Goal: Check status: Check status

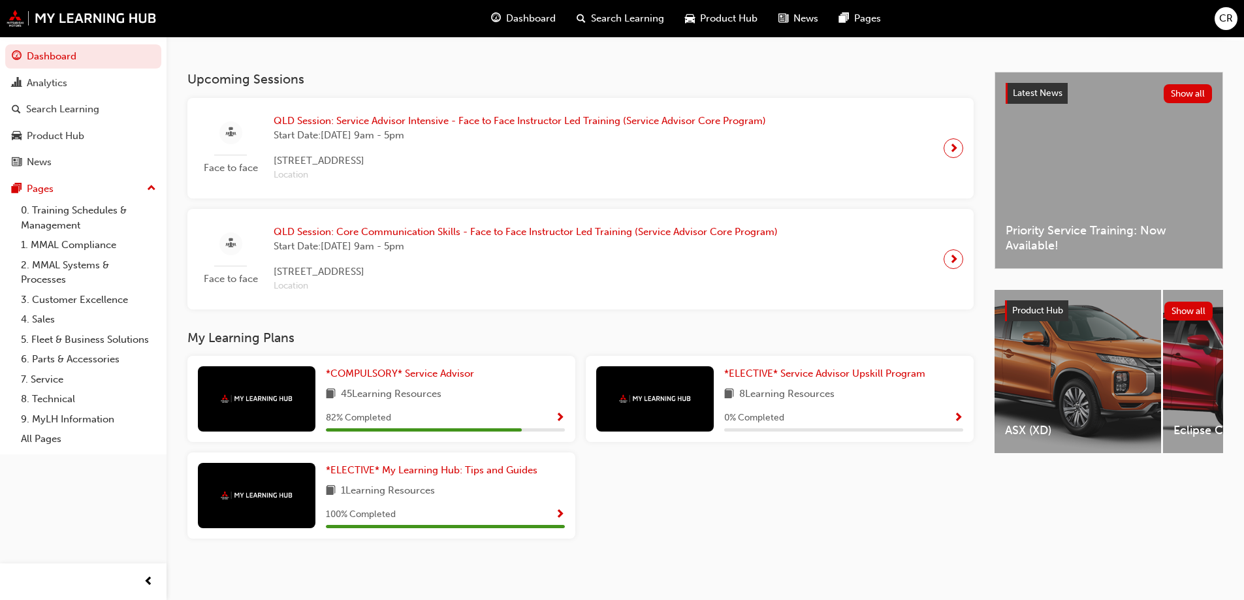
scroll to position [268, 0]
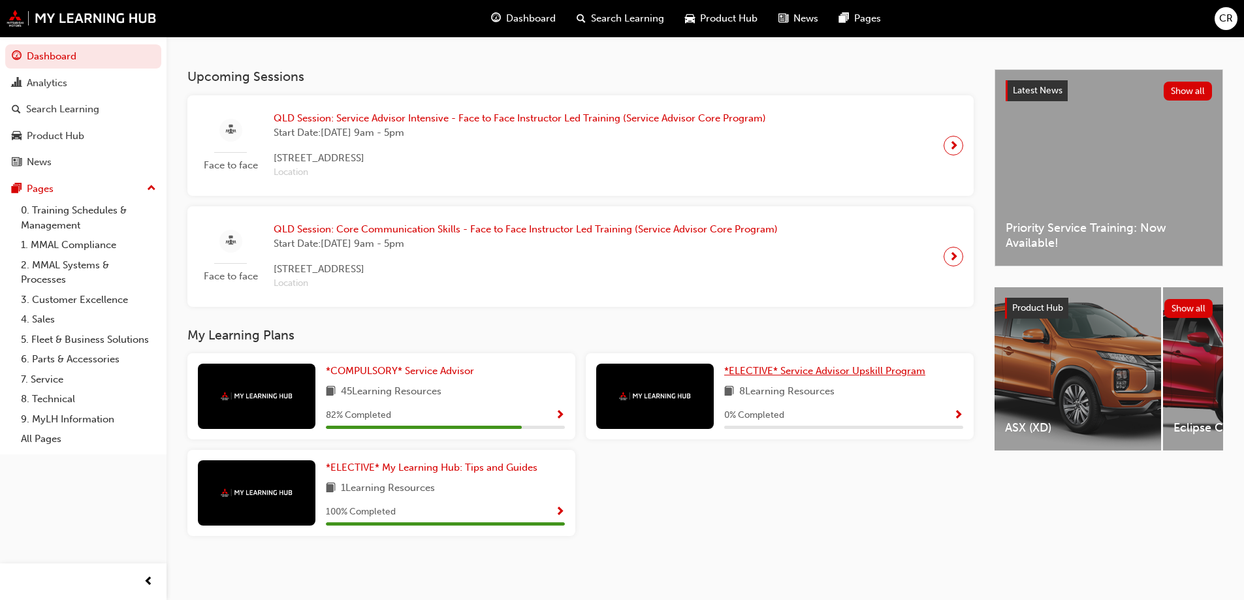
click at [899, 375] on span "*ELECTIVE* Service Advisor Upskill Program" at bounding box center [824, 371] width 201 height 12
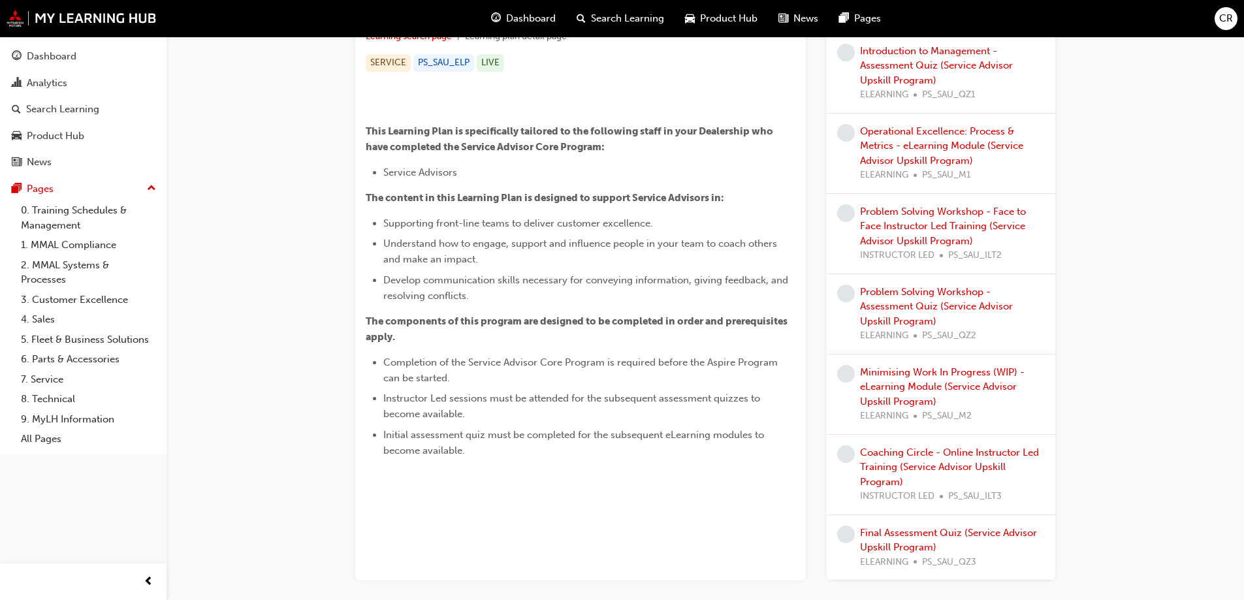
scroll to position [217, 0]
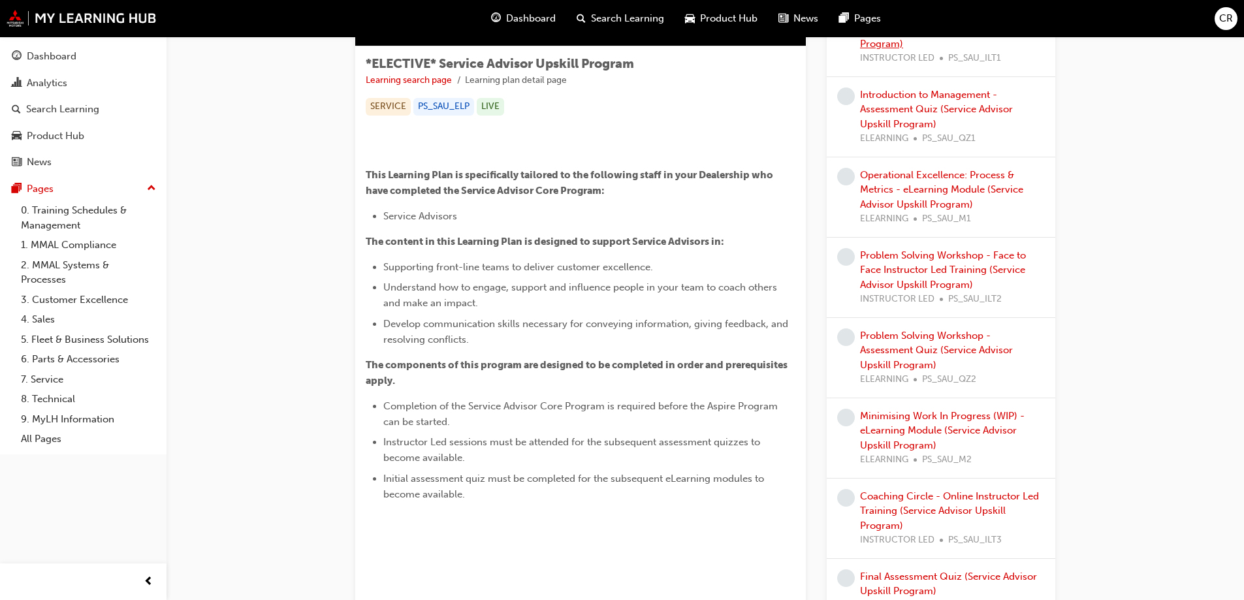
click at [991, 50] on link "Introduction to Management & Mentoring - Face to Face Instructor Led Training (…" at bounding box center [949, 21] width 179 height 56
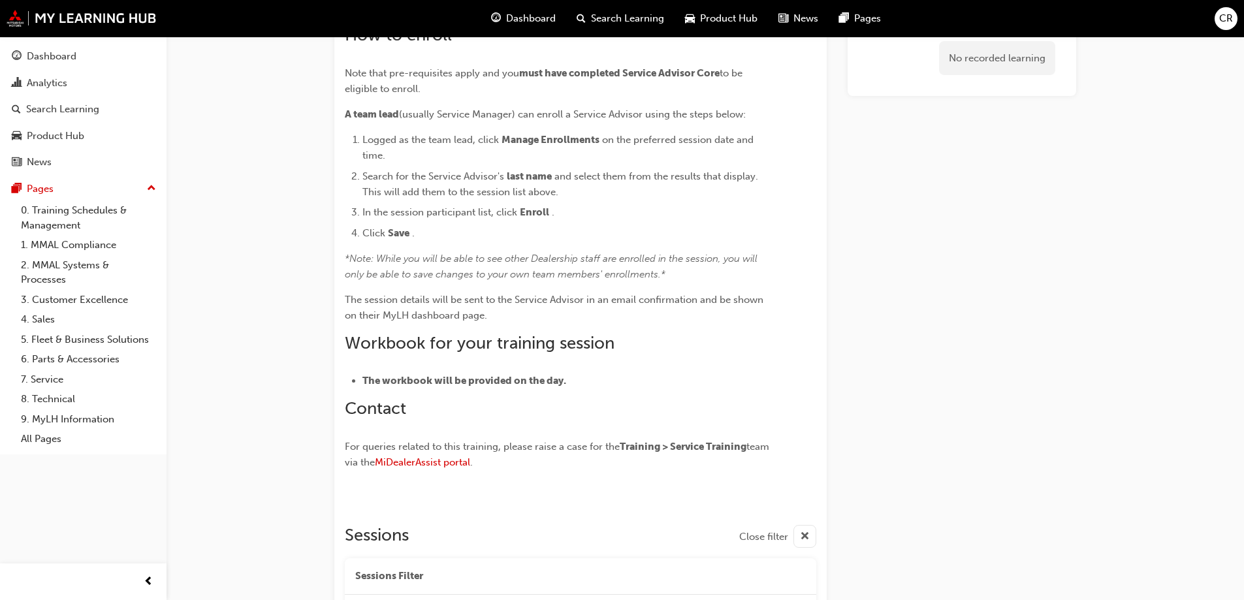
scroll to position [577, 0]
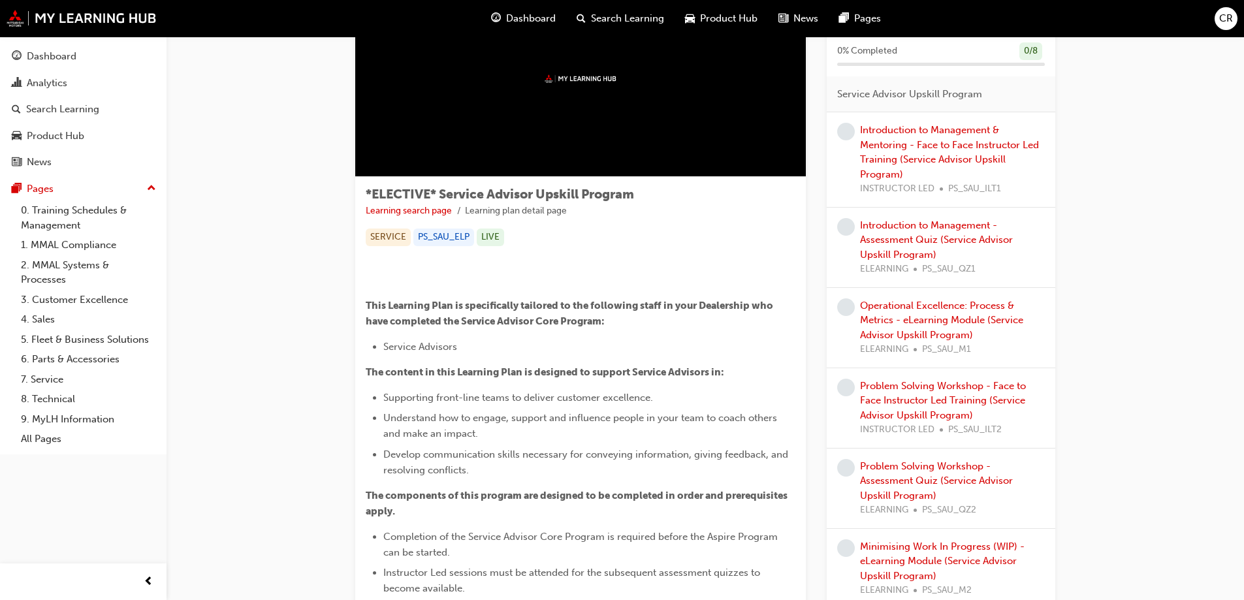
scroll to position [131, 0]
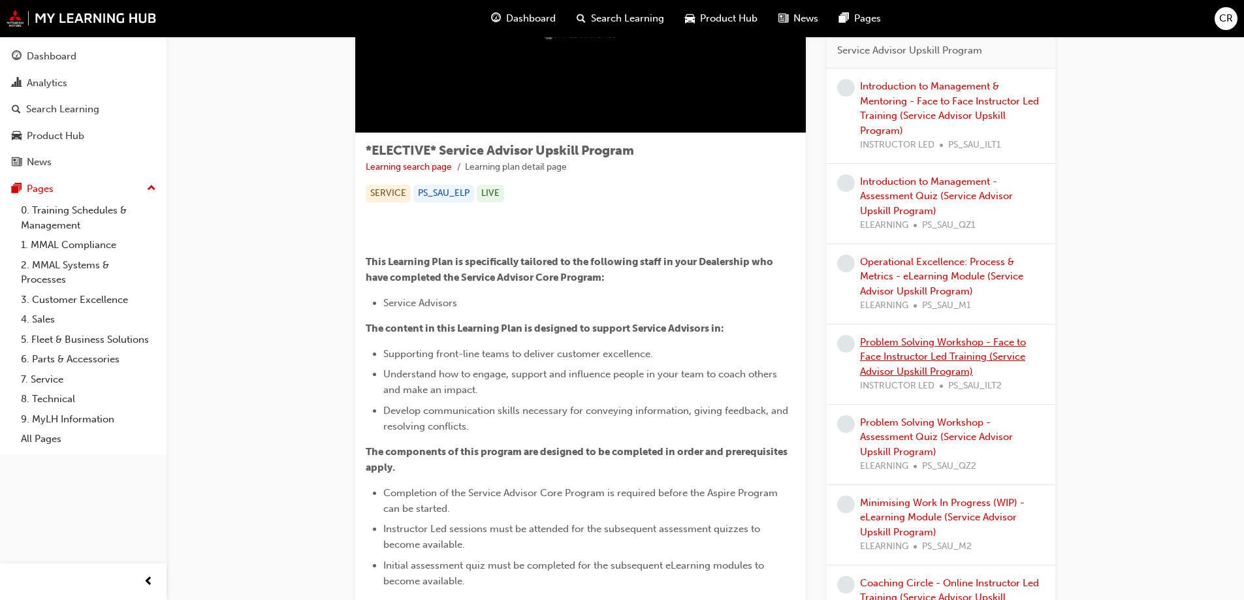
click at [963, 377] on link "Problem Solving Workshop - Face to Face Instructor Led Training (Service Adviso…" at bounding box center [943, 356] width 166 height 41
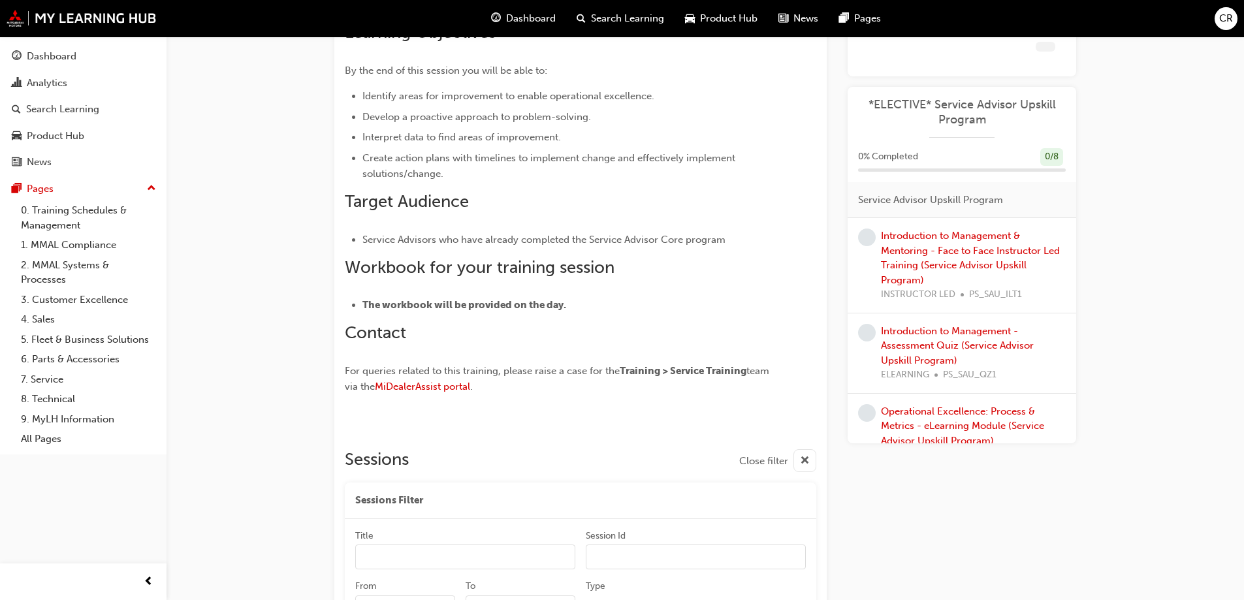
scroll to position [879, 0]
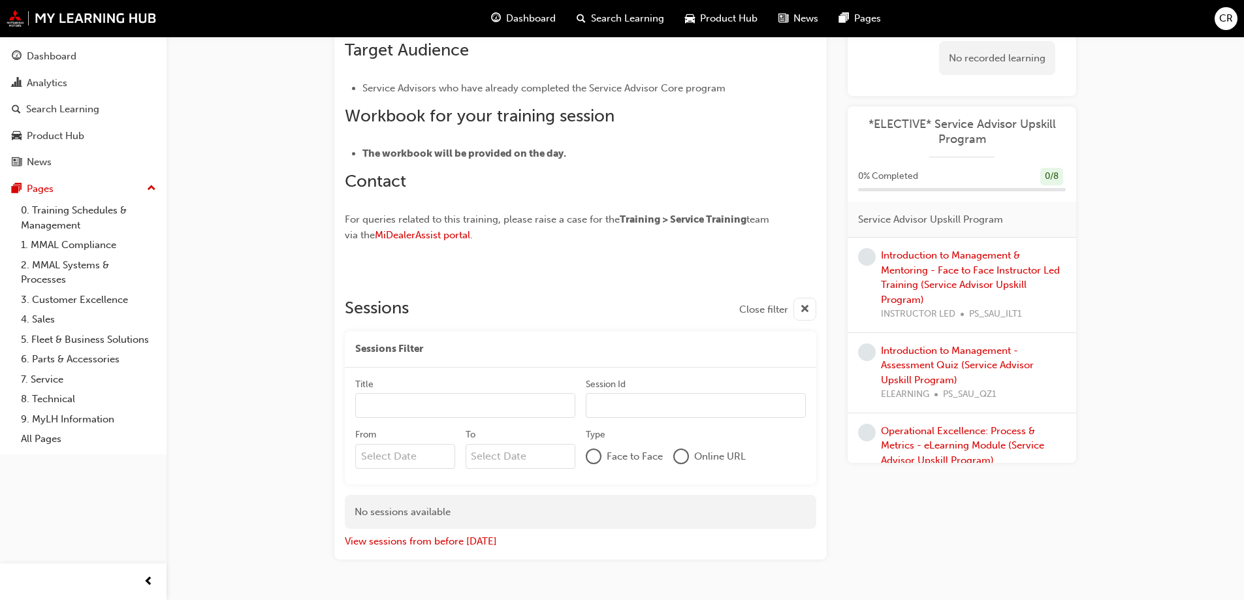
click at [452, 533] on div "View sessions from before today" at bounding box center [580, 539] width 471 height 20
click at [456, 537] on button "View sessions from before today" at bounding box center [421, 541] width 152 height 15
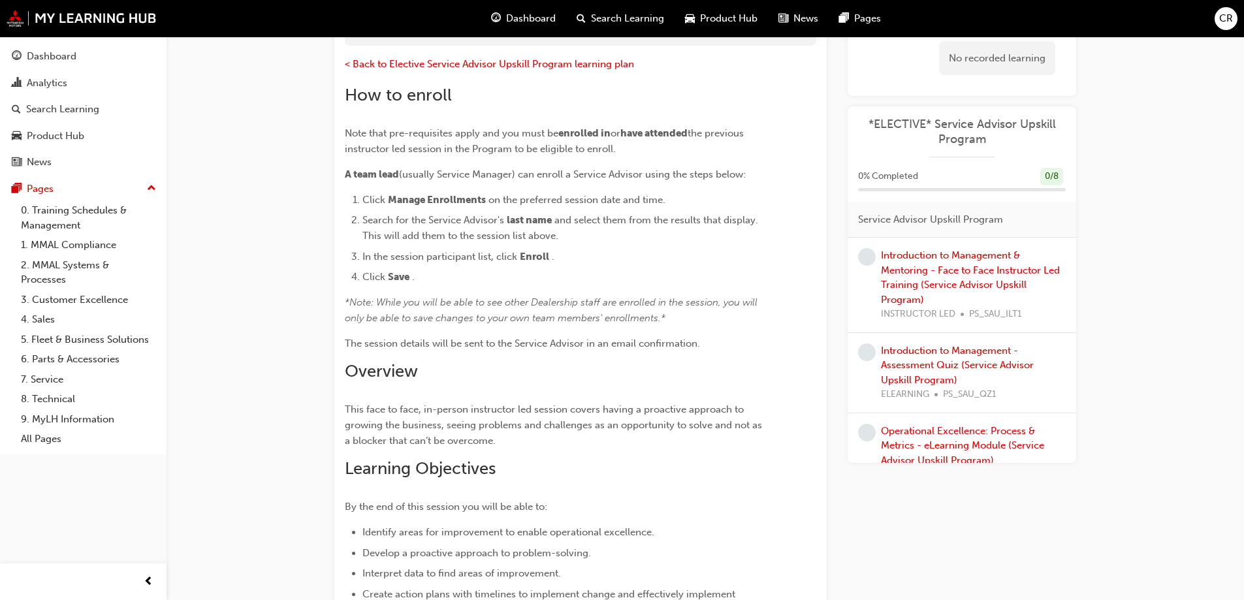
scroll to position [0, 0]
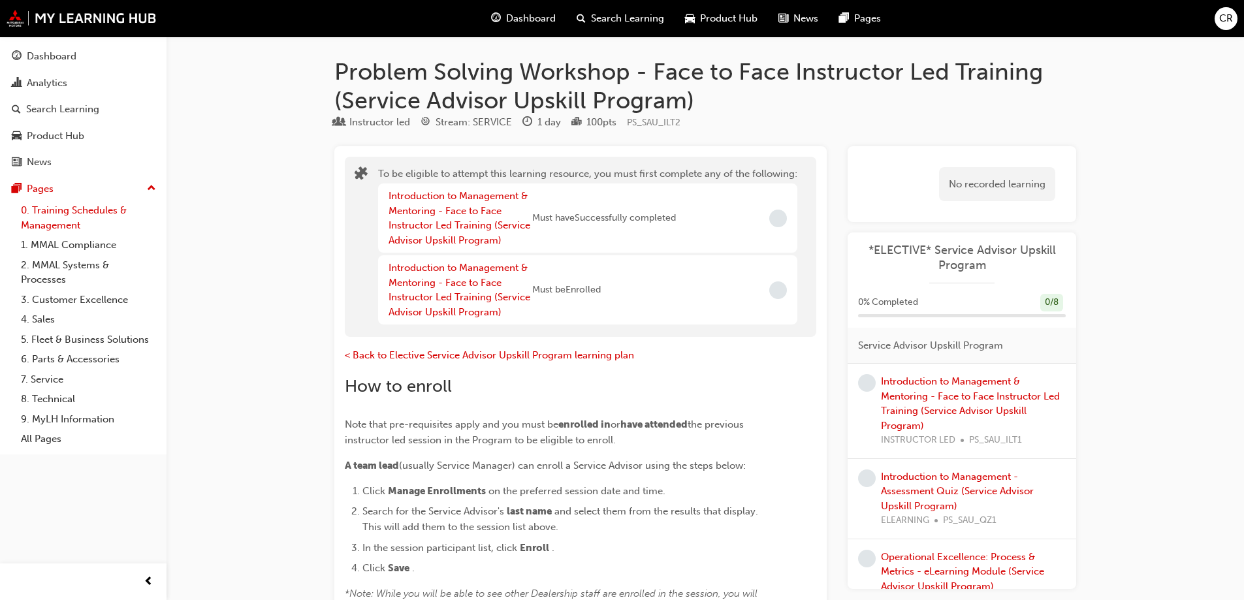
click at [95, 213] on link "0. Training Schedules & Management" at bounding box center [89, 217] width 146 height 35
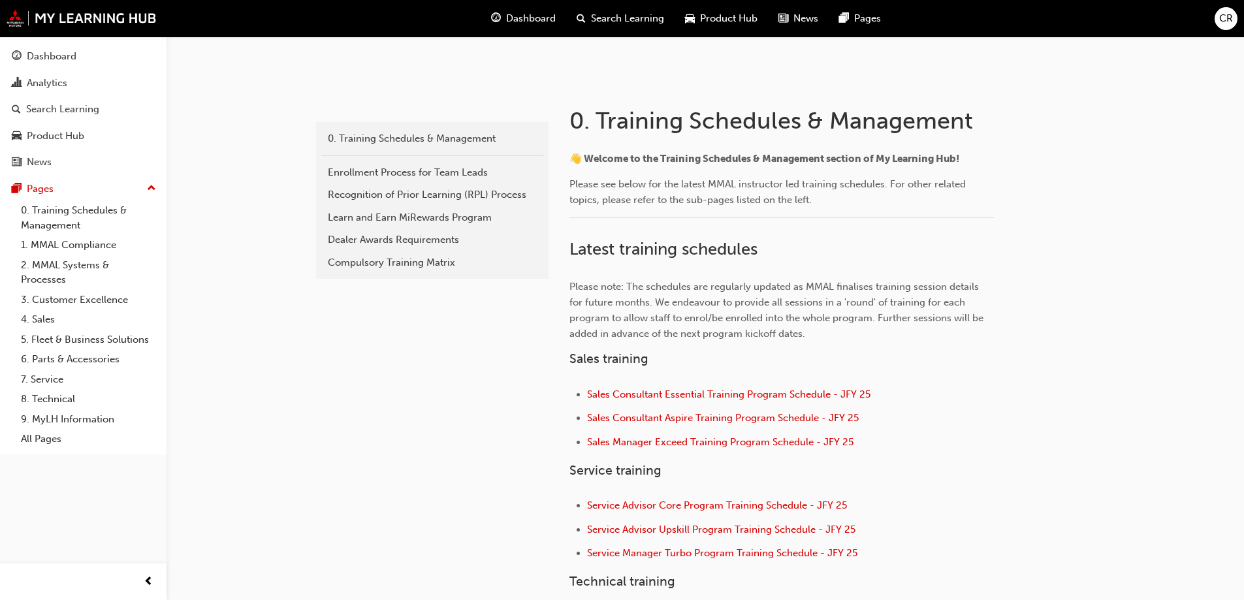
scroll to position [435, 0]
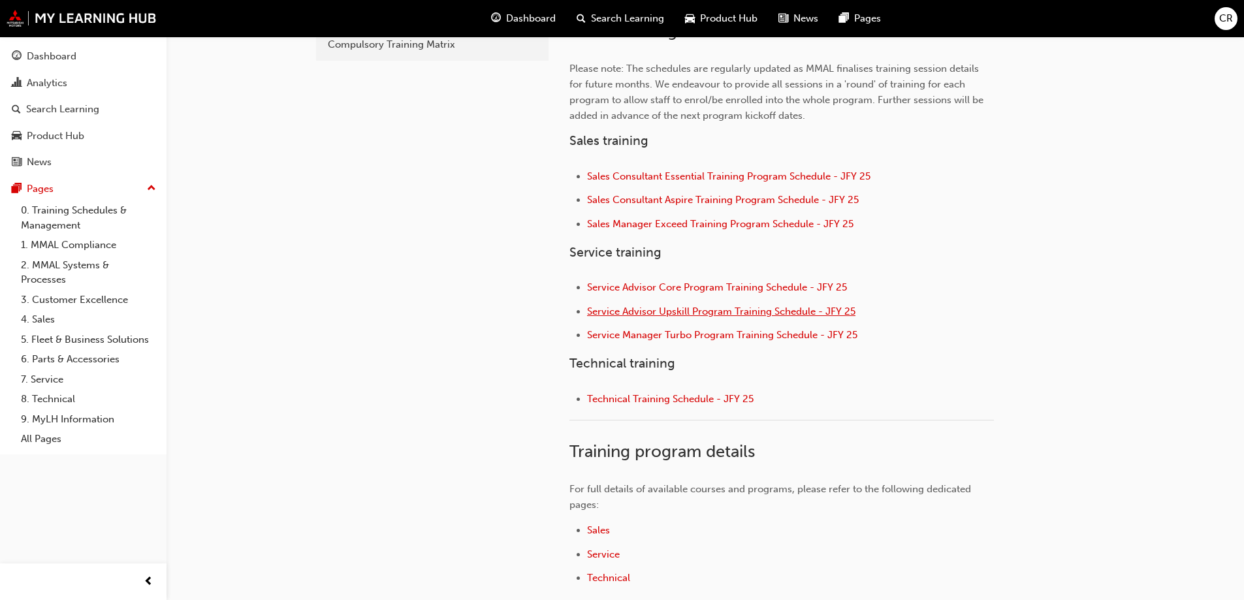
click at [763, 314] on span "Service Advisor Upskill Program Training Schedule - JFY 25" at bounding box center [721, 311] width 268 height 12
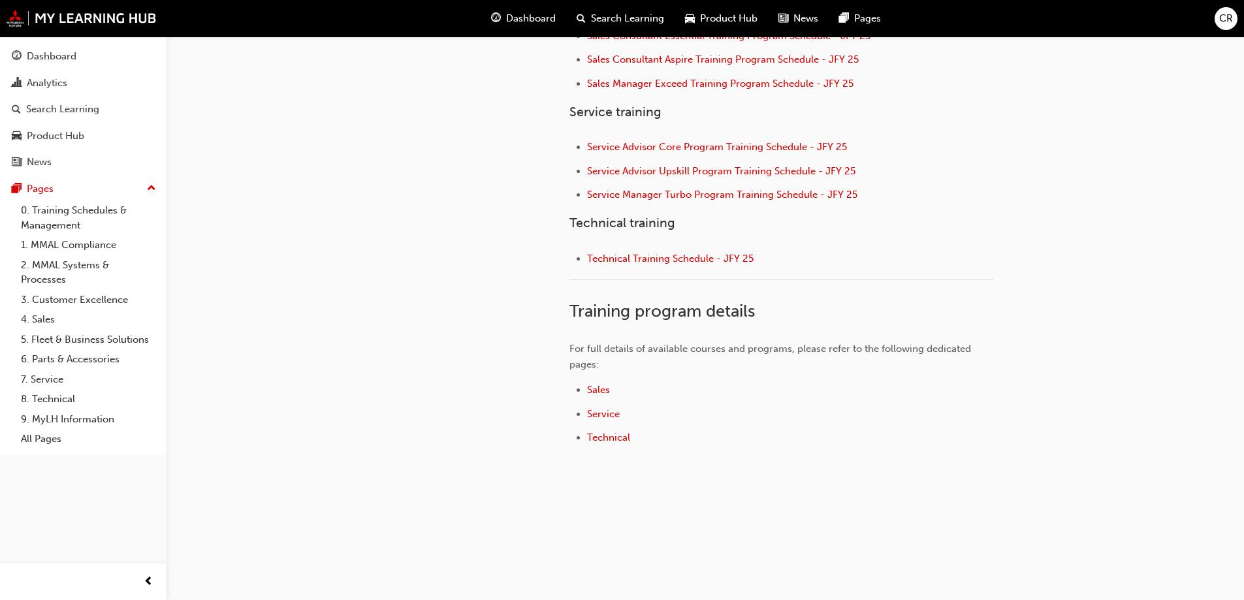
scroll to position [401, 0]
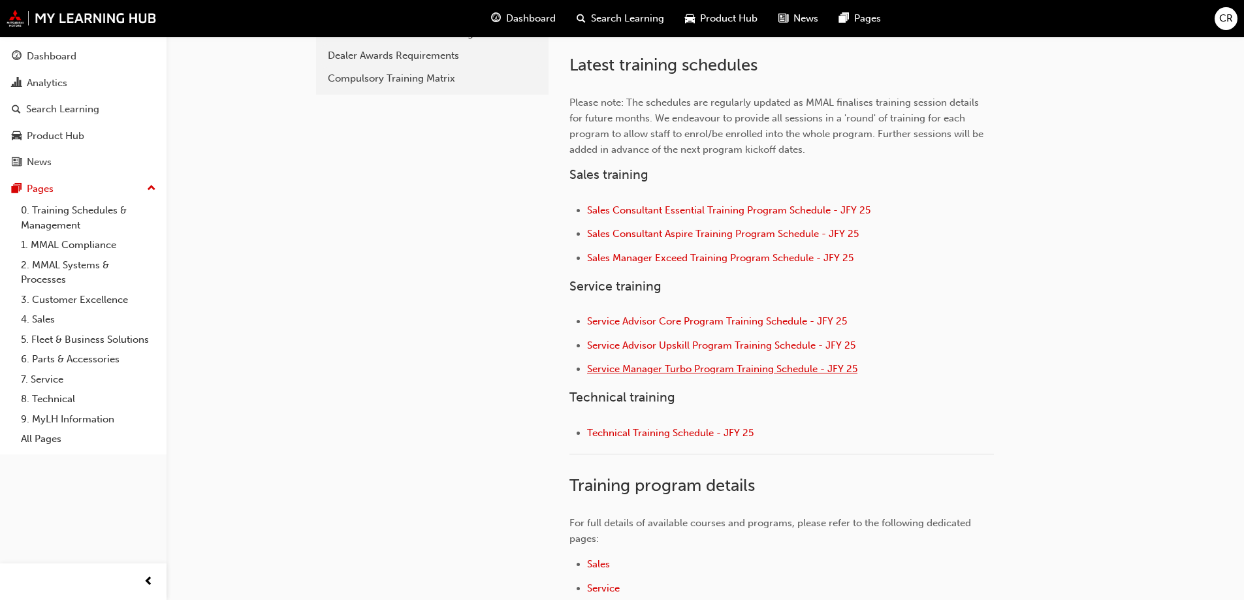
click at [737, 371] on span "Service Manager Turbo Program Training Schedule - JFY 25" at bounding box center [722, 369] width 270 height 12
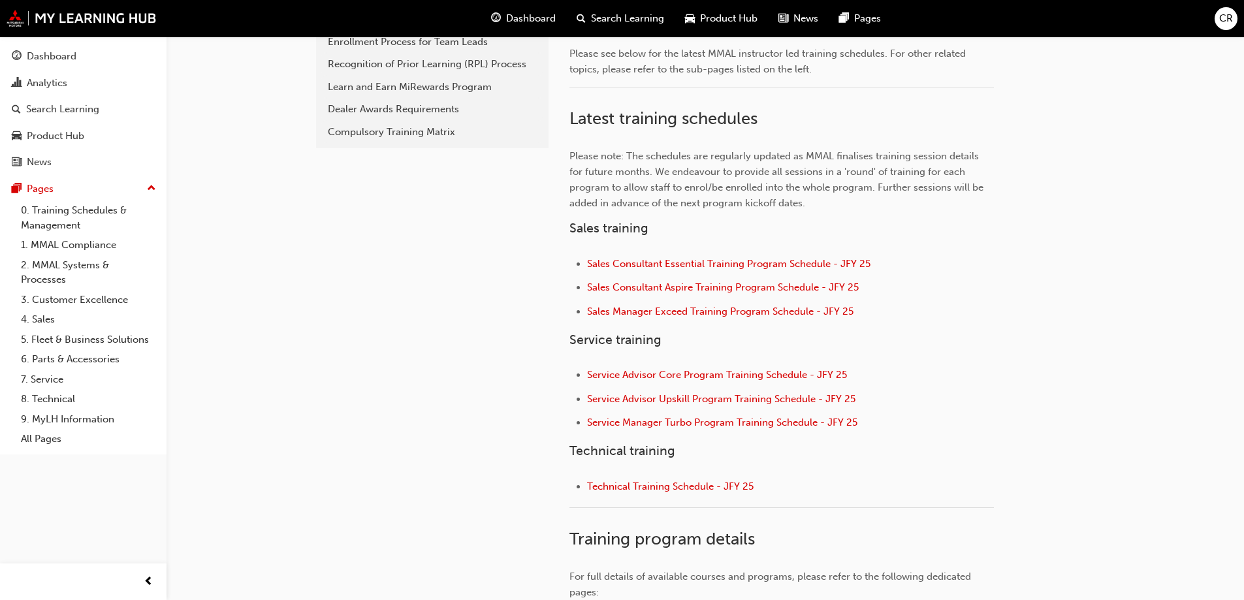
scroll to position [522, 0]
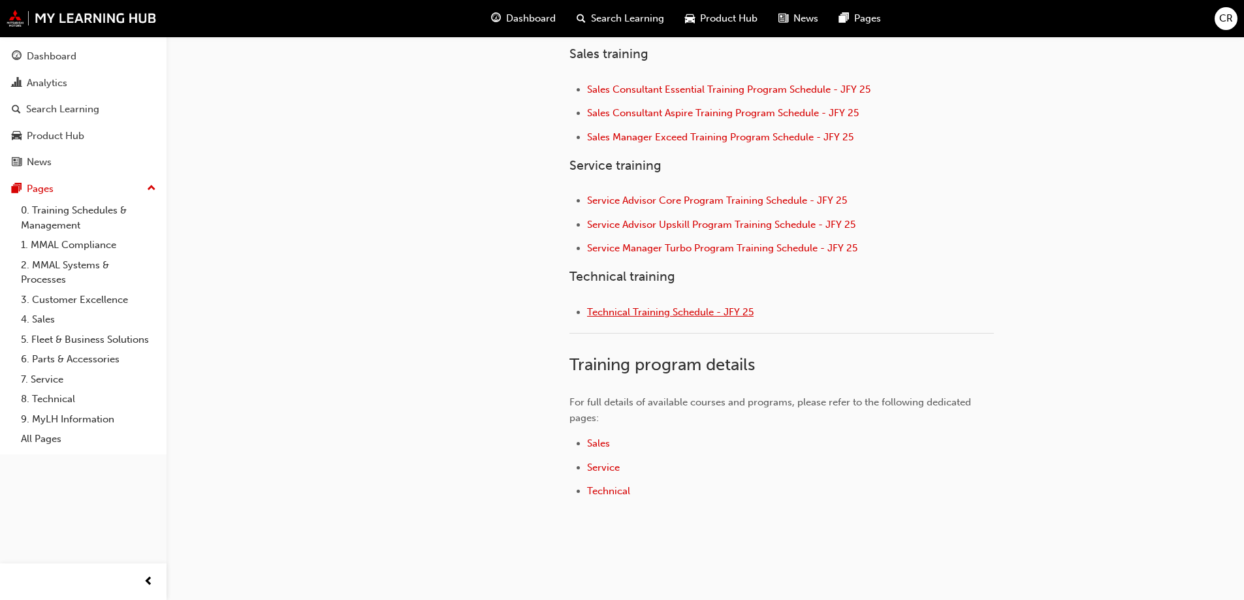
click at [720, 311] on span "Technical Training Schedule - JFY 25" at bounding box center [670, 312] width 166 height 12
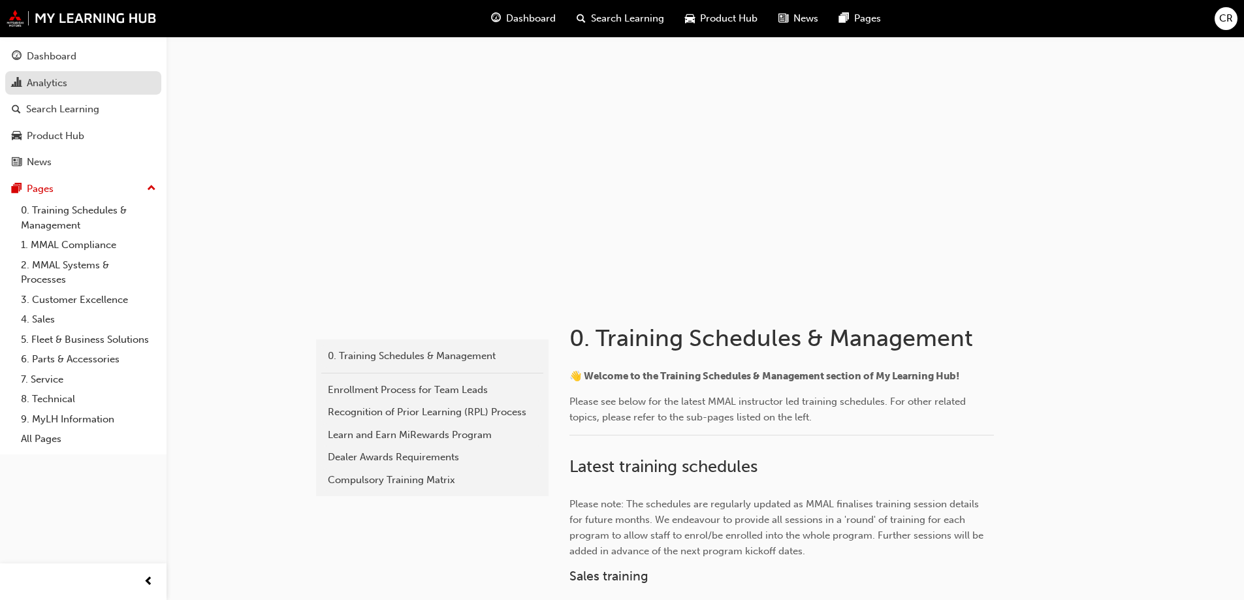
click at [67, 92] on link "Analytics" at bounding box center [83, 83] width 156 height 24
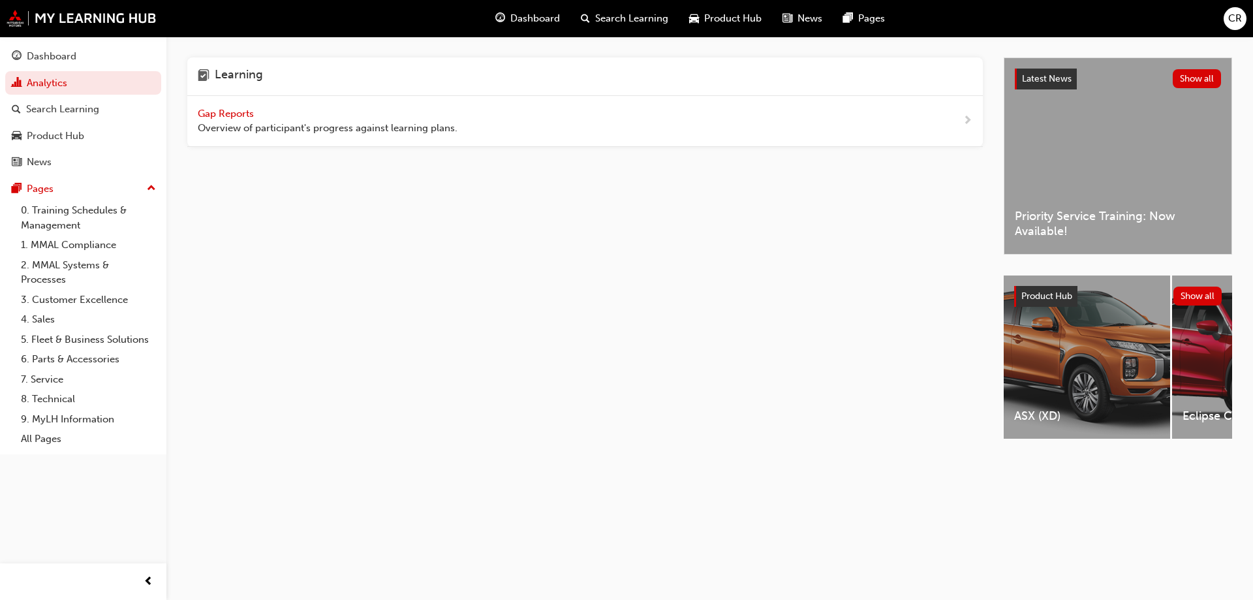
click at [233, 119] on div "Gap Reports Overview of participant's progress against learning plans." at bounding box center [328, 120] width 260 height 29
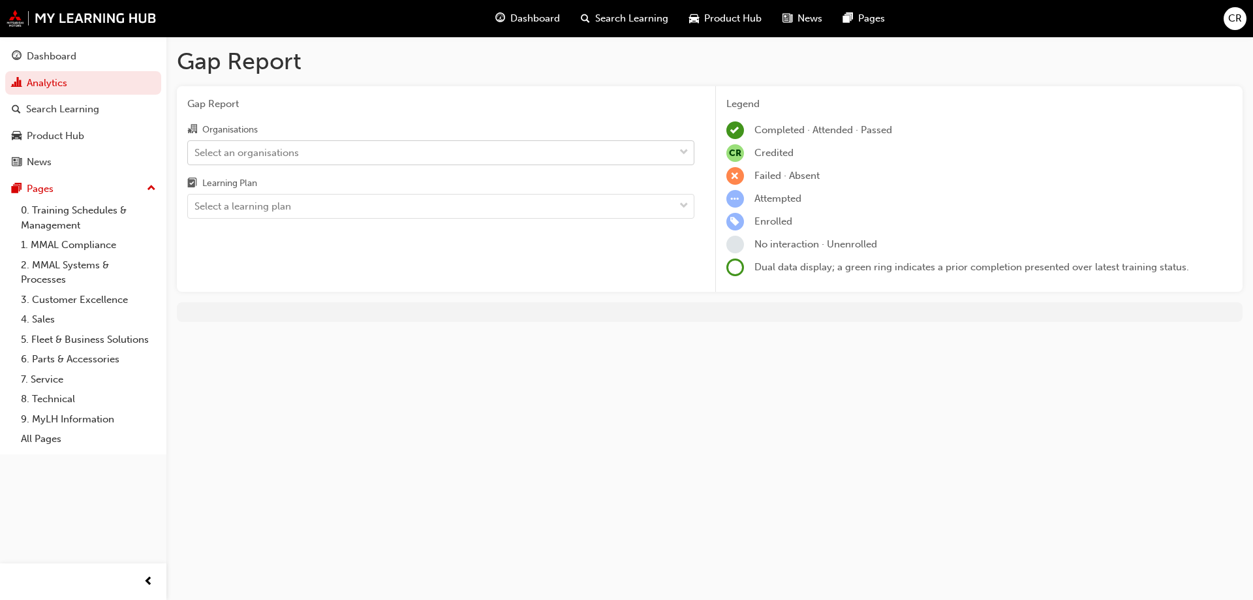
click at [299, 155] on div "Select an organisations" at bounding box center [247, 152] width 104 height 15
click at [196, 155] on input "Organisations Select an organisations" at bounding box center [195, 151] width 1 height 11
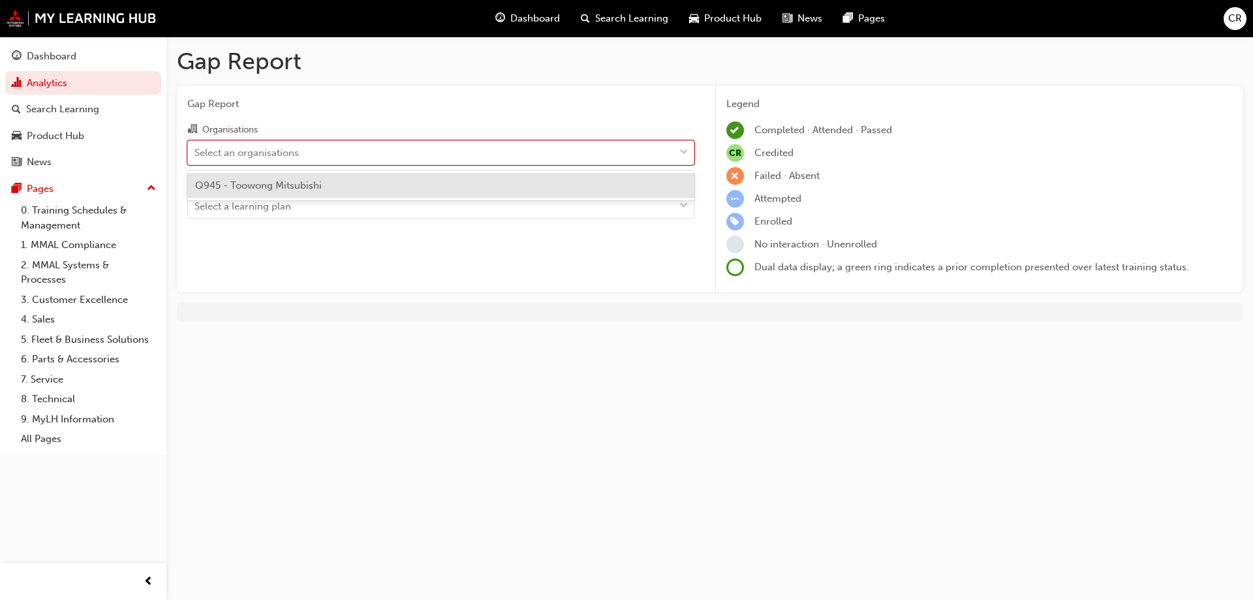
click at [305, 176] on div "Q945 - Toowong Mitsubishi" at bounding box center [440, 185] width 507 height 25
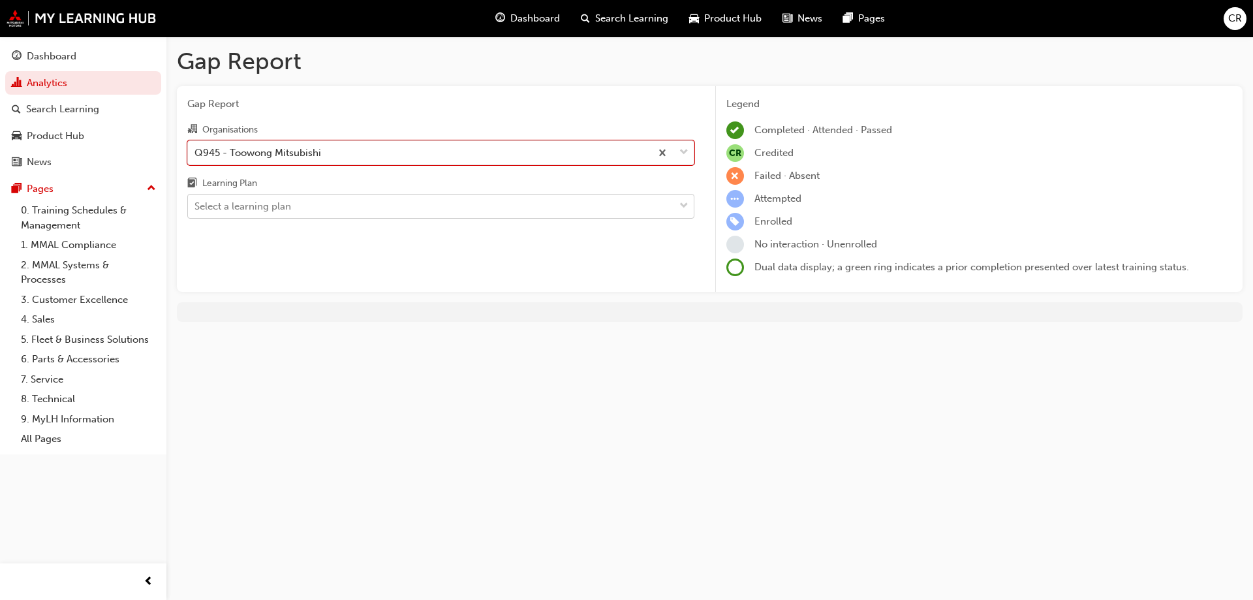
click at [339, 213] on div "Select a learning plan" at bounding box center [431, 206] width 486 height 23
click at [196, 211] on input "Learning Plan Select a learning plan" at bounding box center [195, 205] width 1 height 11
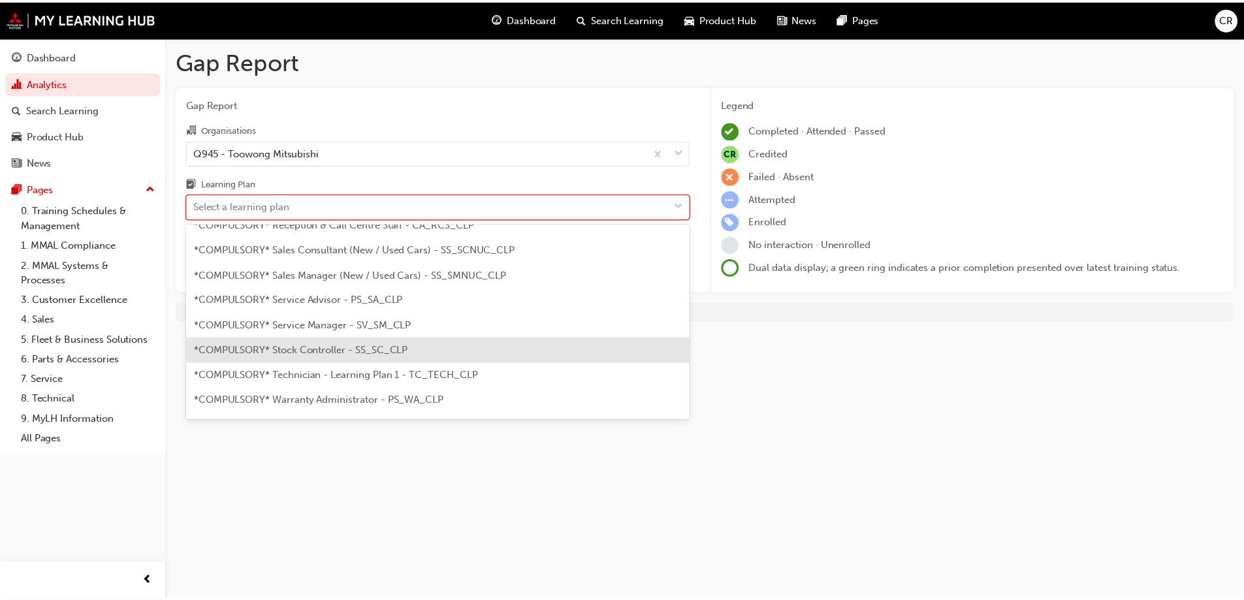
scroll to position [435, 0]
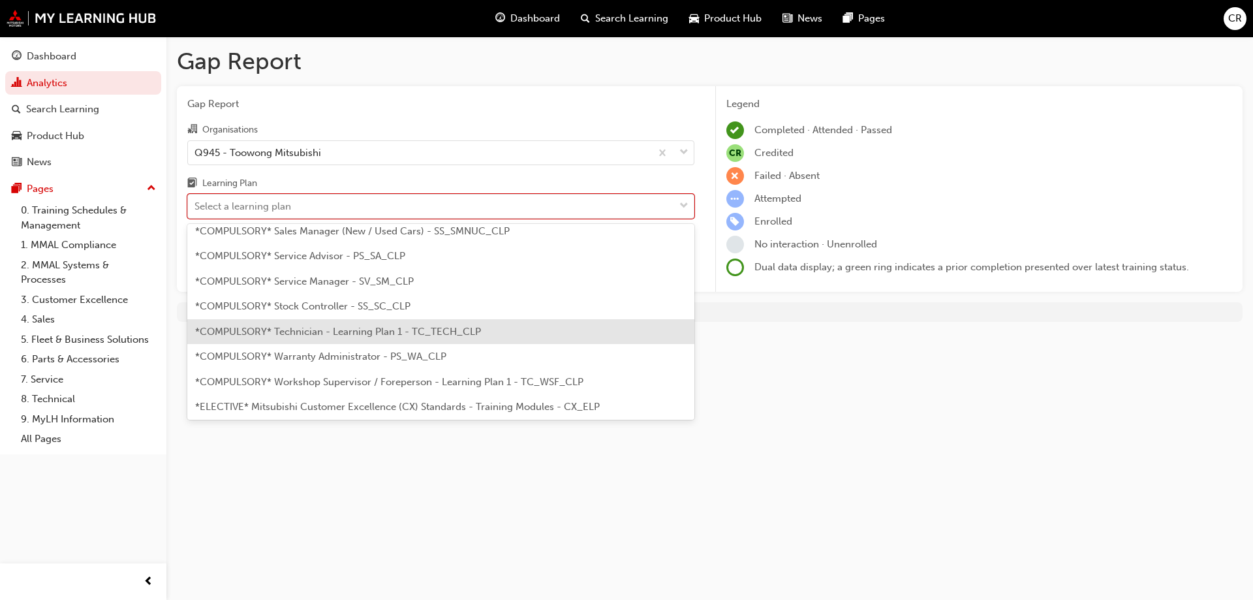
click at [352, 331] on span "*COMPULSORY* Technician - Learning Plan 1 - TC_TECH_CLP" at bounding box center [338, 332] width 286 height 12
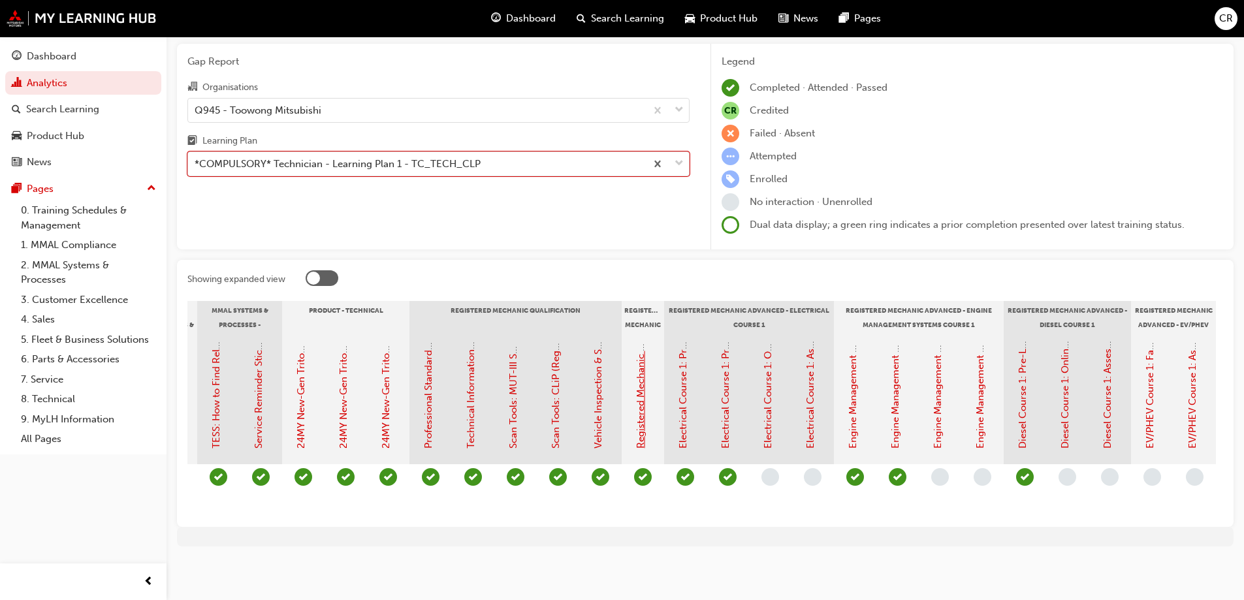
scroll to position [0, 450]
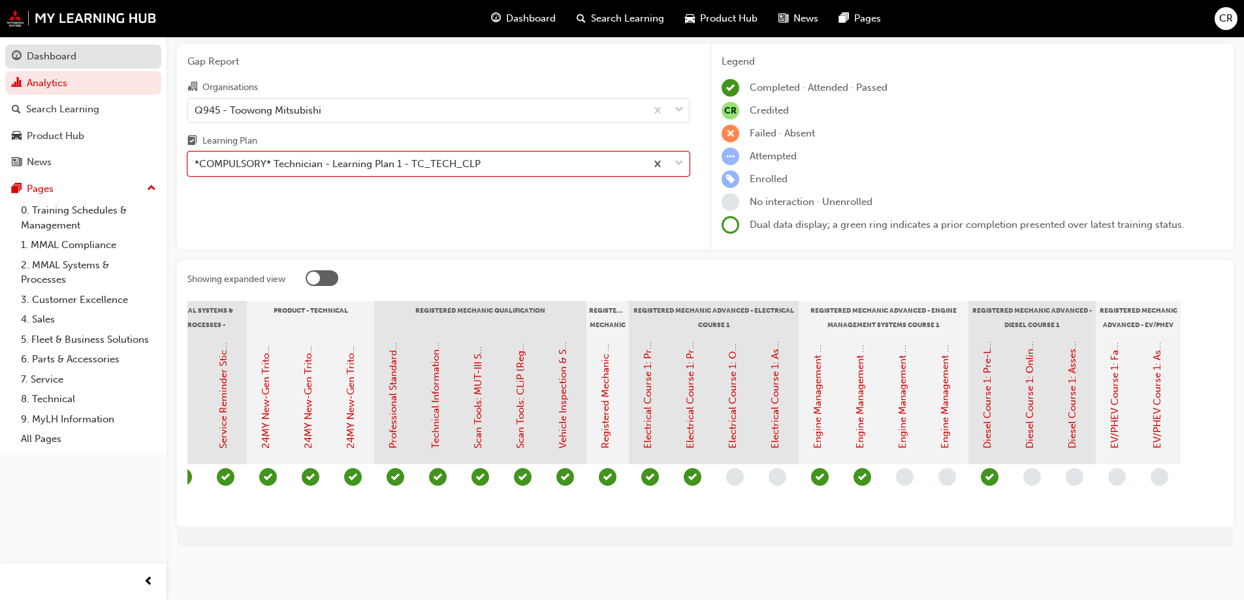
click at [41, 58] on div "Dashboard" at bounding box center [52, 56] width 50 height 15
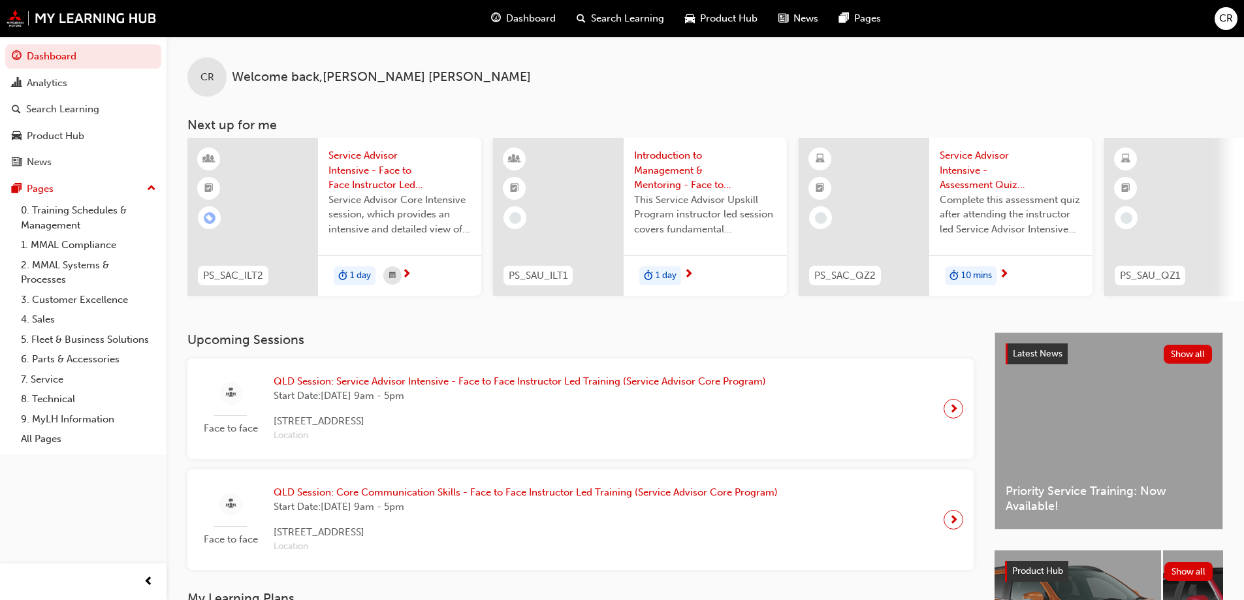
click at [533, 24] on span "Dashboard" at bounding box center [531, 18] width 50 height 15
